Goal: Find specific fact: Find specific fact

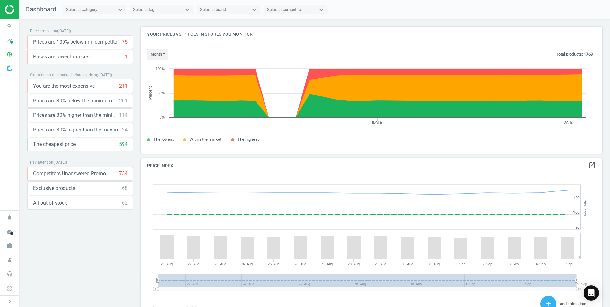
scroll to position [157, 467]
click at [17, 25] on span "search" at bounding box center [9, 26] width 19 height 14
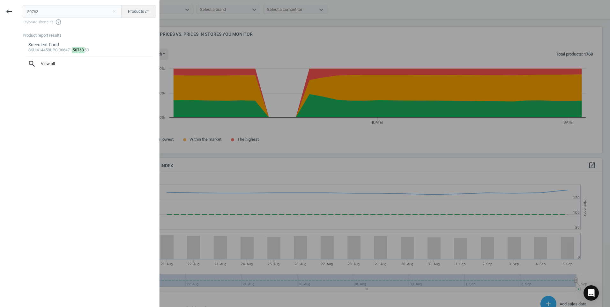
click at [24, 10] on input "50763" at bounding box center [72, 11] width 99 height 13
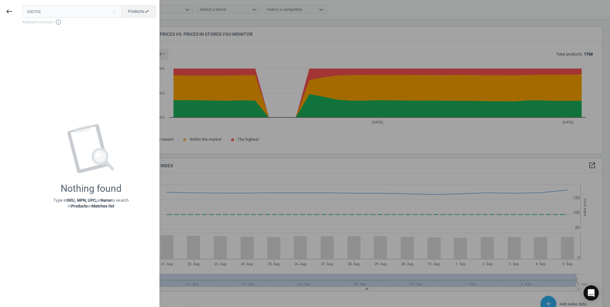
type input "050763"
click at [4, 9] on button "keyboard_backspace" at bounding box center [9, 11] width 15 height 15
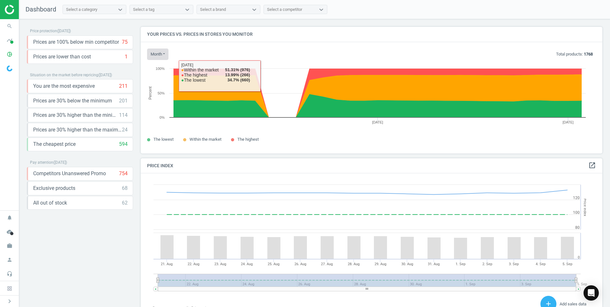
click at [163, 54] on button "month" at bounding box center [157, 54] width 21 height 11
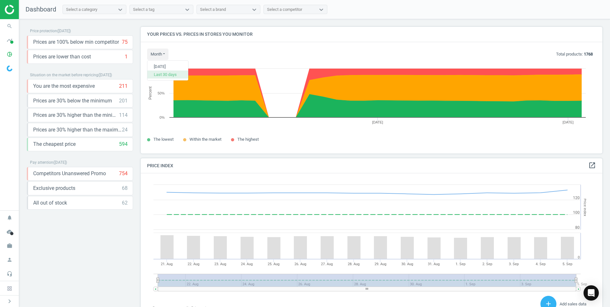
click at [170, 73] on button "Last 30 days" at bounding box center [167, 75] width 41 height 8
click at [165, 54] on button "month" at bounding box center [157, 54] width 21 height 11
click at [168, 69] on button "[DATE]" at bounding box center [167, 67] width 41 height 8
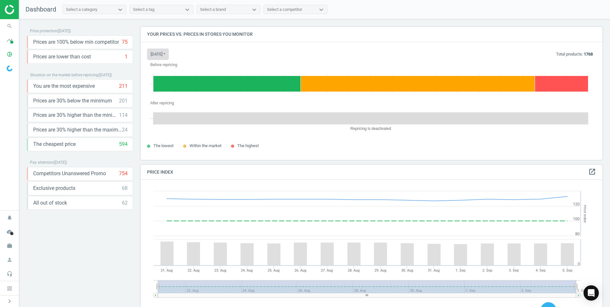
click at [164, 55] on button "[DATE]" at bounding box center [158, 54] width 22 height 11
click at [164, 77] on button "Last 30 days" at bounding box center [167, 75] width 41 height 8
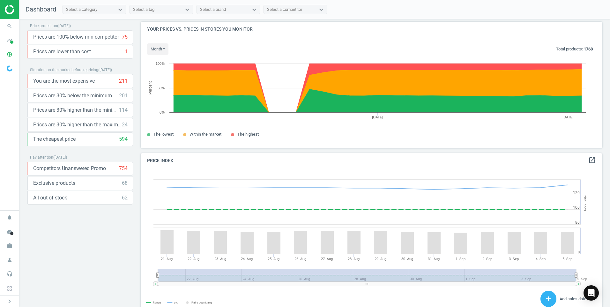
scroll to position [0, 0]
